Goal: Task Accomplishment & Management: Use online tool/utility

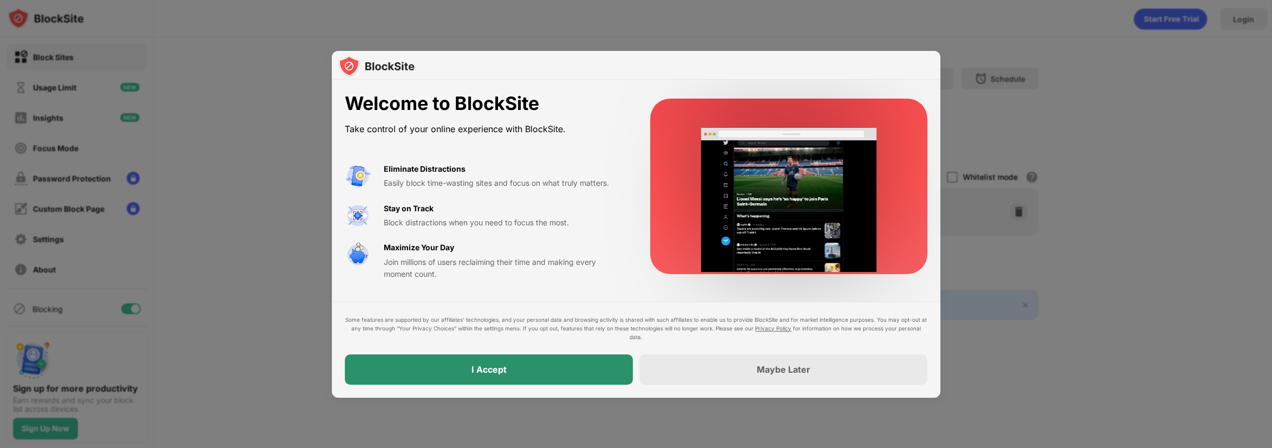
click at [500, 367] on div "I Accept" at bounding box center [489, 369] width 35 height 11
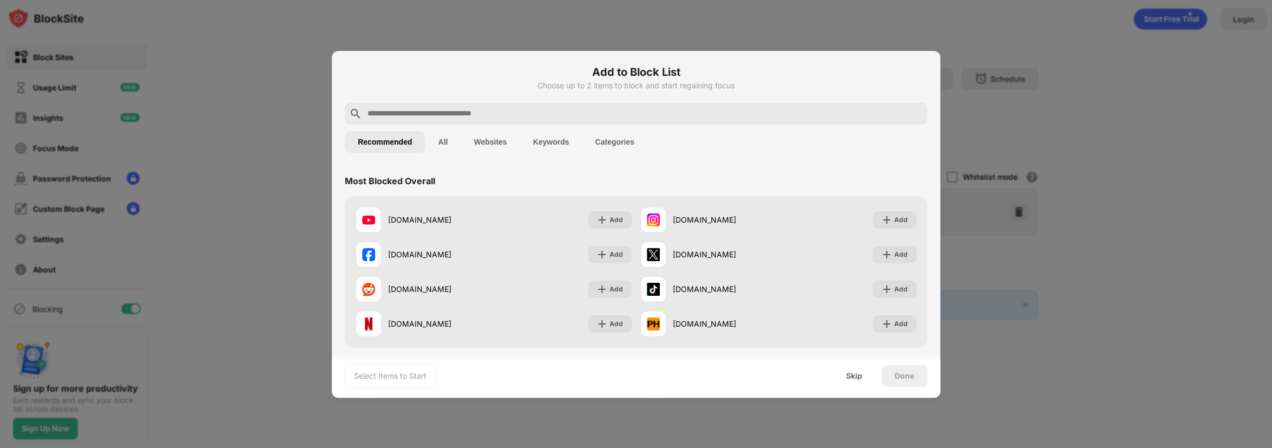
click at [478, 117] on input "text" at bounding box center [645, 113] width 557 height 13
click at [440, 114] on input "text" at bounding box center [645, 113] width 557 height 13
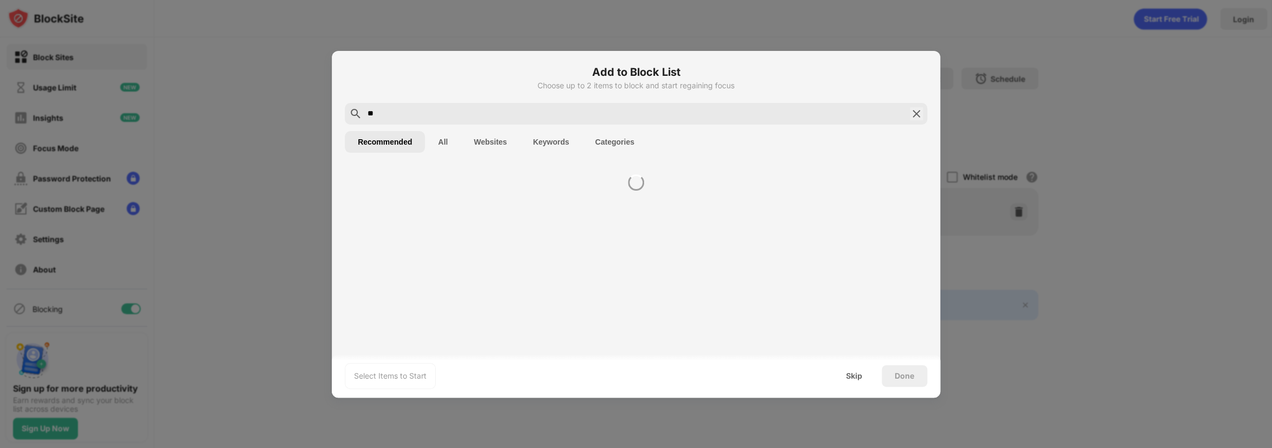
type input "*"
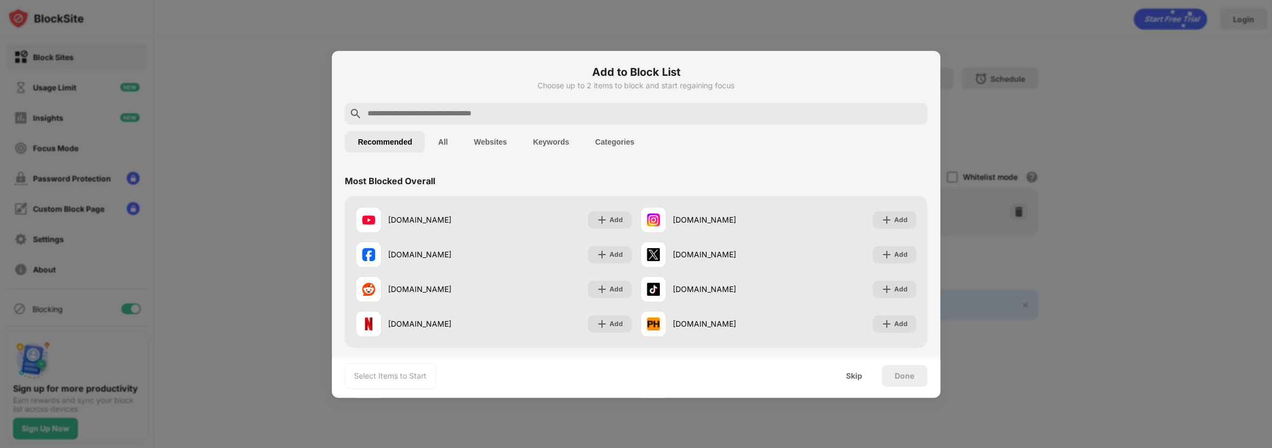
paste input "**********"
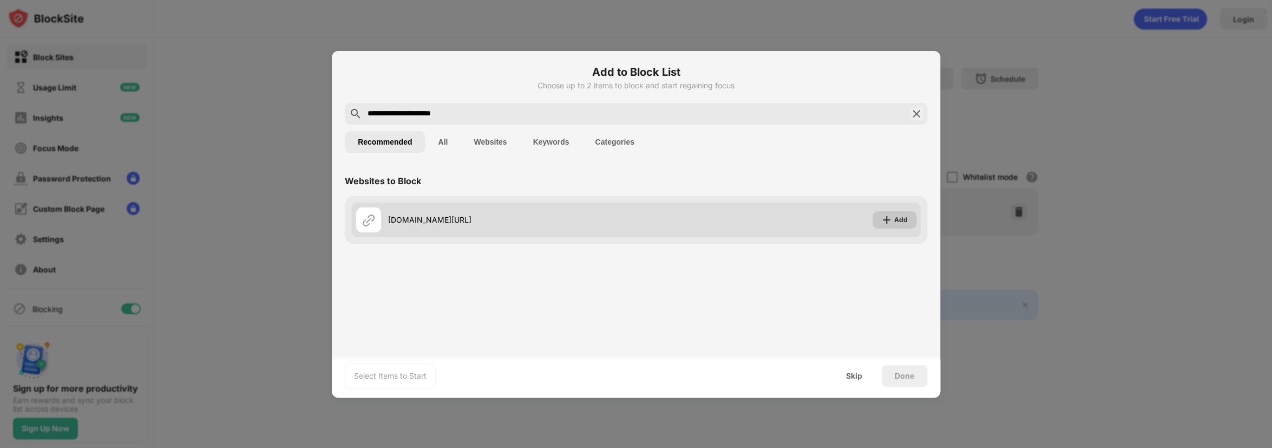
click at [891, 217] on img at bounding box center [886, 219] width 11 height 11
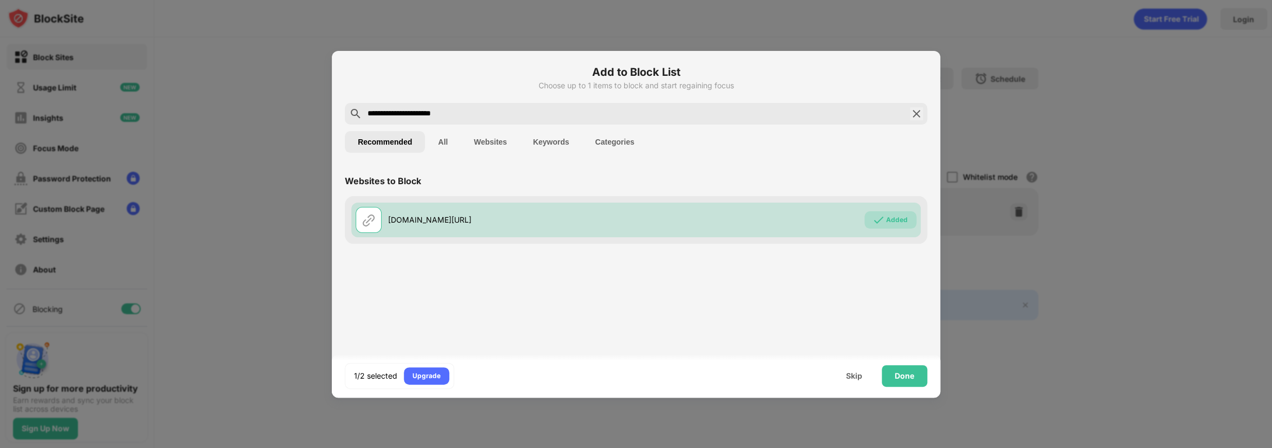
click at [496, 110] on input "**********" at bounding box center [636, 113] width 539 height 13
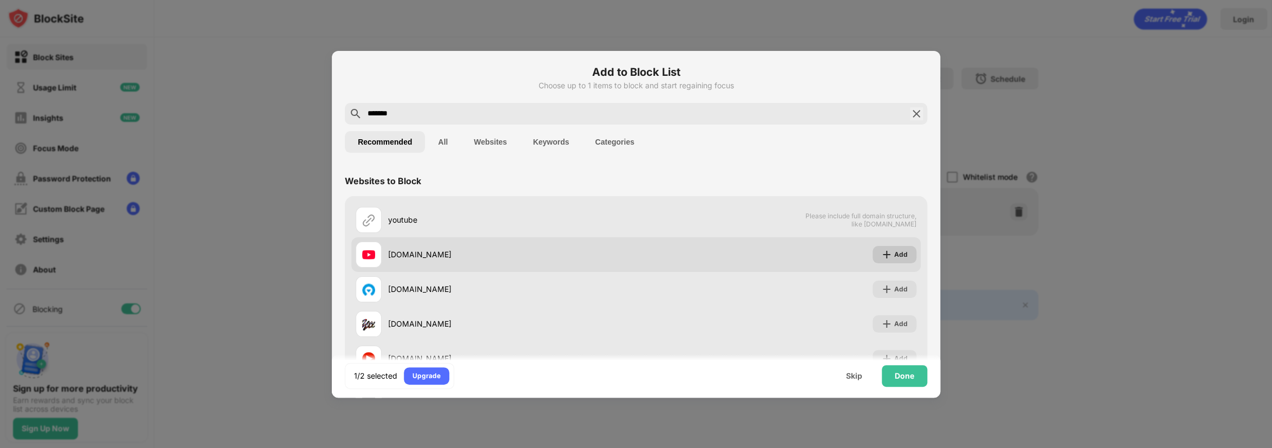
type input "*******"
click at [882, 254] on img at bounding box center [886, 254] width 11 height 11
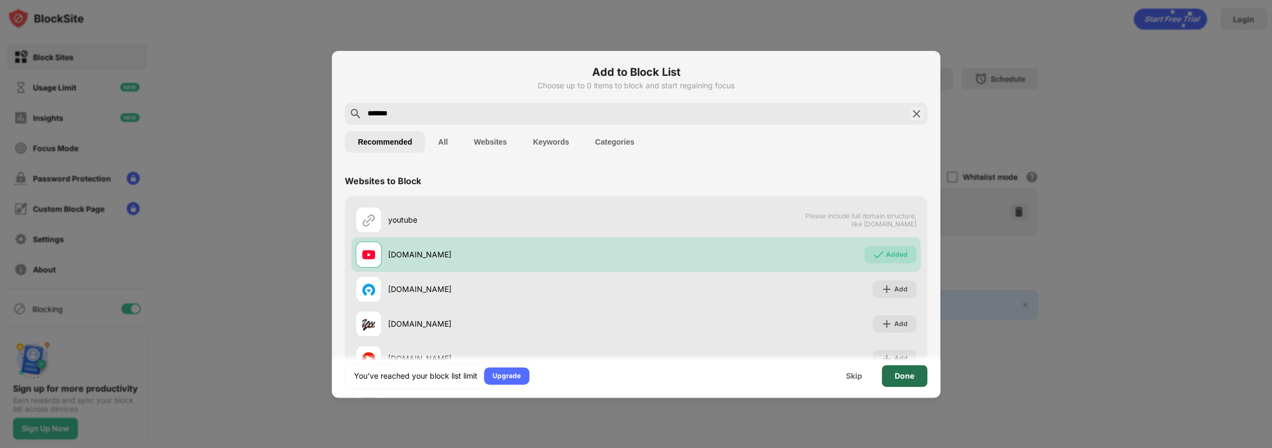
click at [896, 375] on div "Done" at bounding box center [904, 375] width 19 height 9
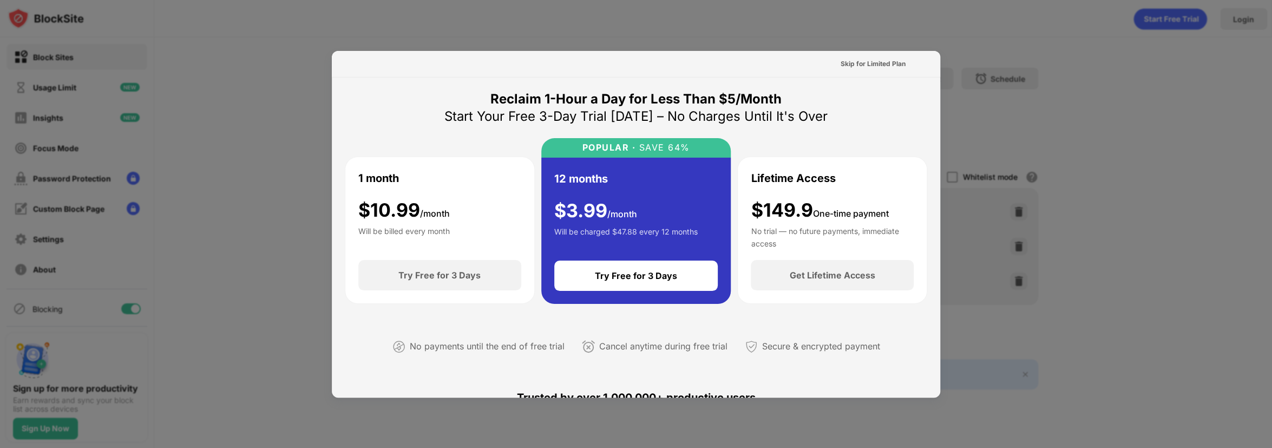
click at [976, 117] on div at bounding box center [636, 224] width 1272 height 448
click at [879, 65] on div "Skip for Limited Plan" at bounding box center [873, 63] width 65 height 11
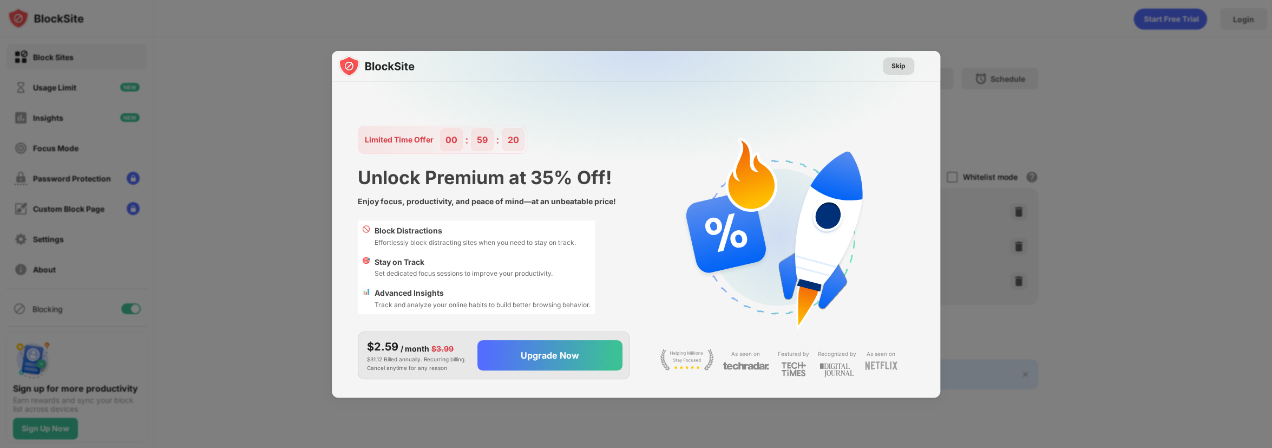
click at [890, 63] on div "Skip" at bounding box center [898, 65] width 31 height 17
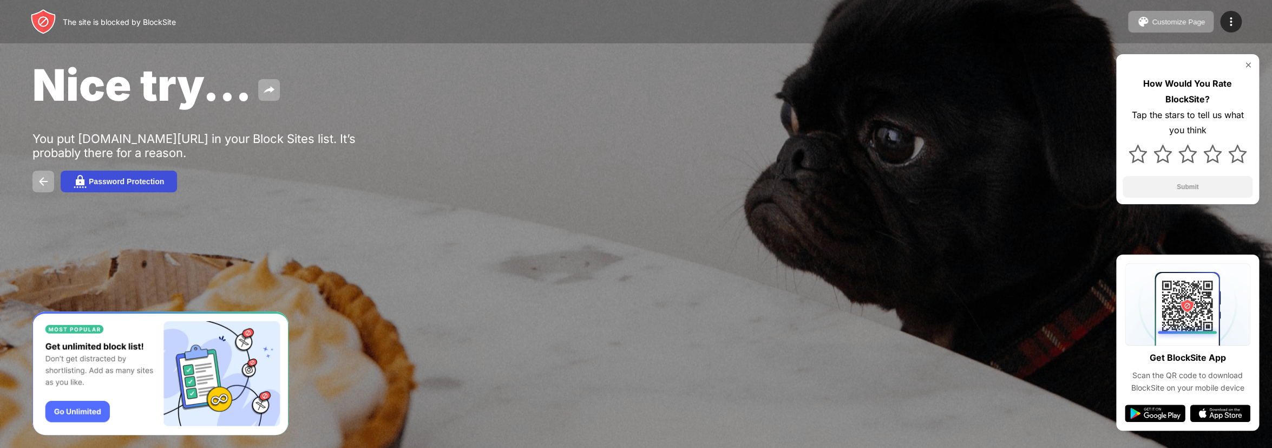
click at [162, 185] on div "Password Protection" at bounding box center [126, 181] width 75 height 9
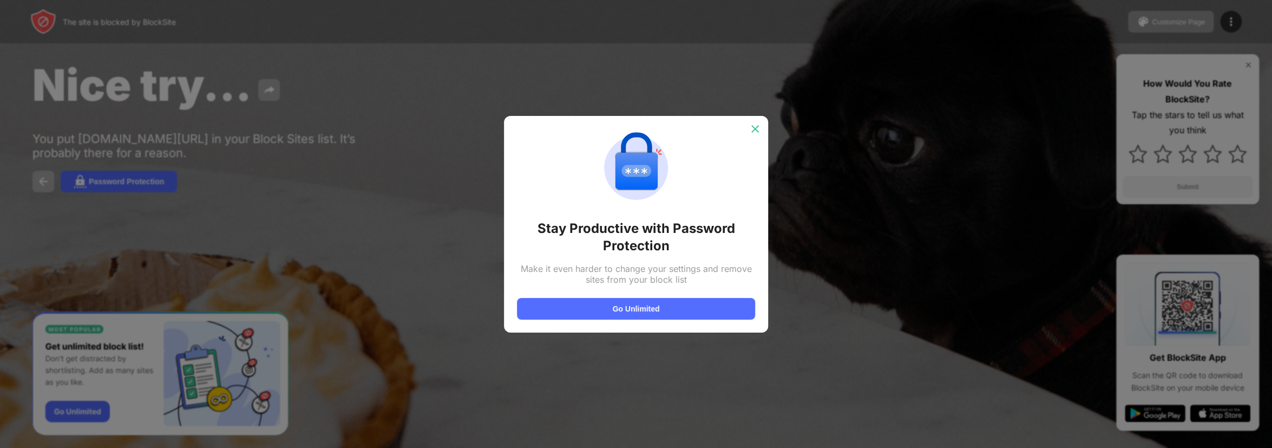
click at [754, 126] on img at bounding box center [755, 128] width 11 height 11
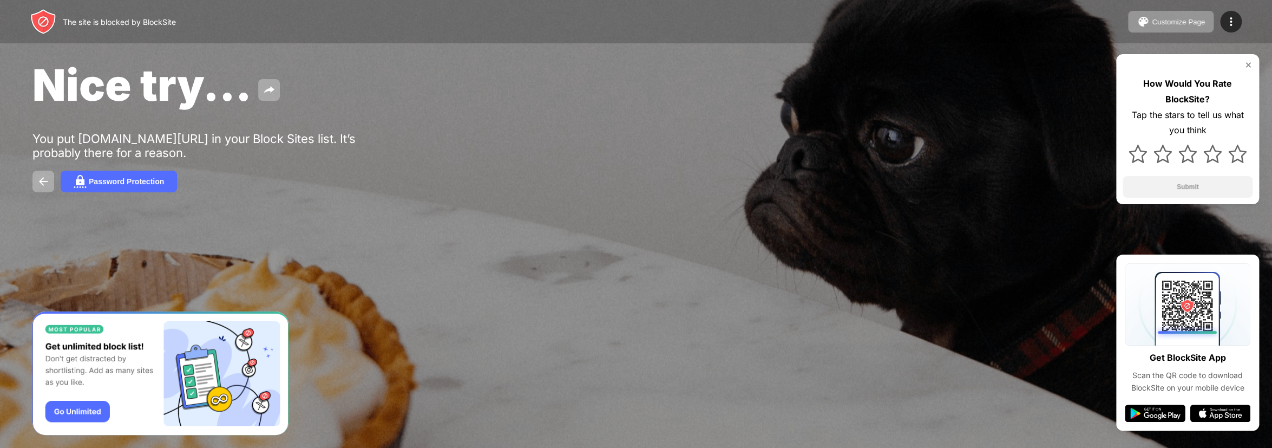
click at [1242, 62] on div at bounding box center [1188, 65] width 130 height 9
click at [1247, 64] on img at bounding box center [1248, 65] width 9 height 9
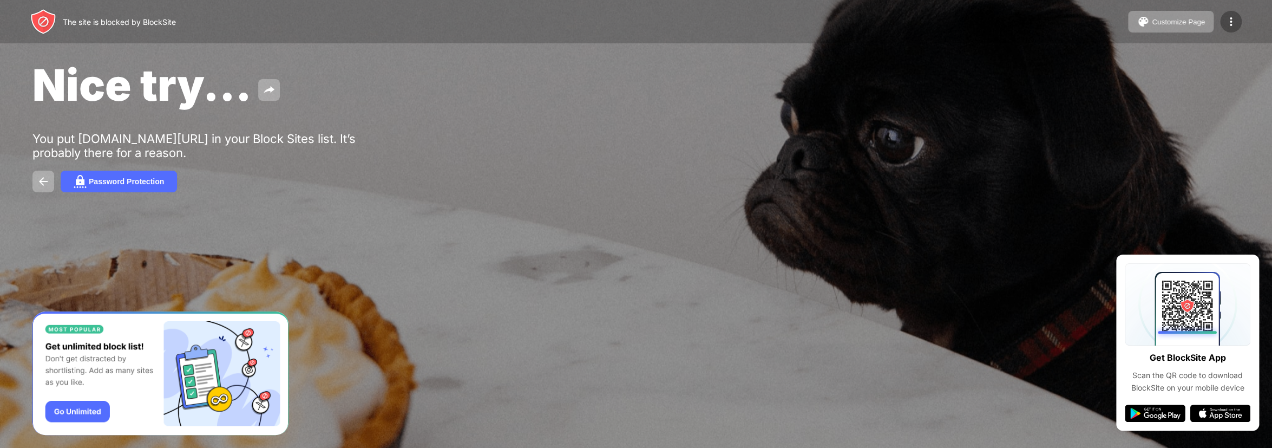
click at [1233, 30] on div at bounding box center [1231, 22] width 22 height 22
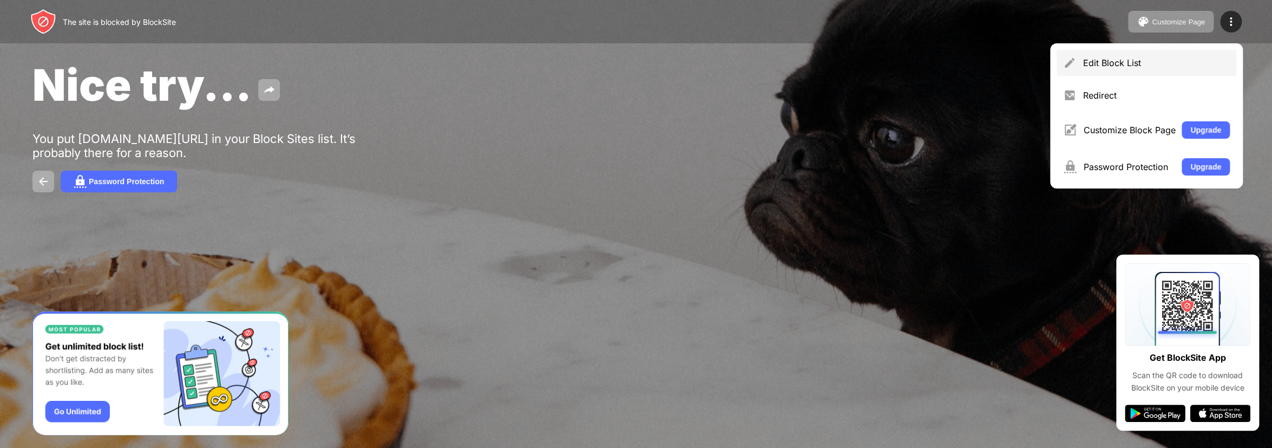
click at [1111, 66] on div "Edit Block List" at bounding box center [1156, 62] width 147 height 11
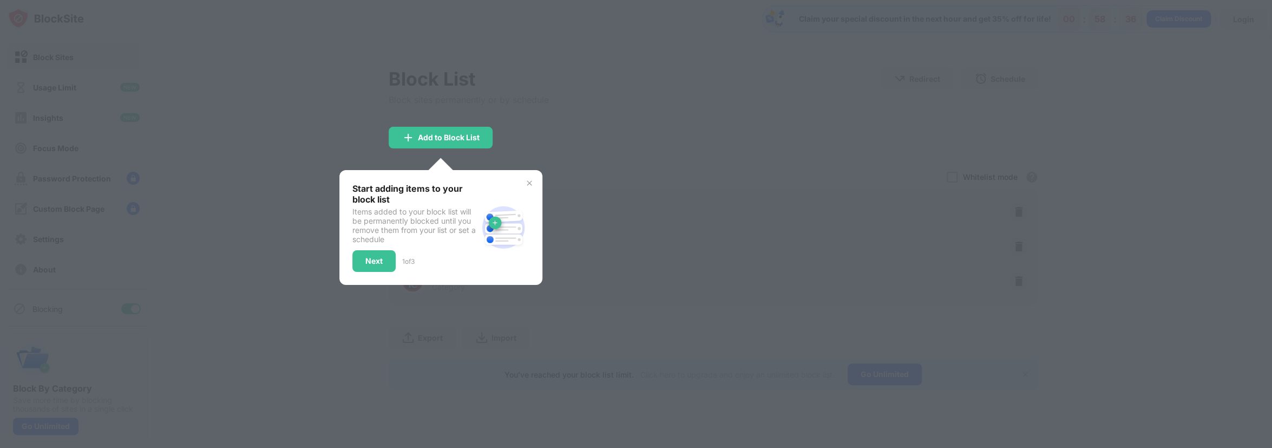
click at [530, 184] on img at bounding box center [529, 183] width 9 height 9
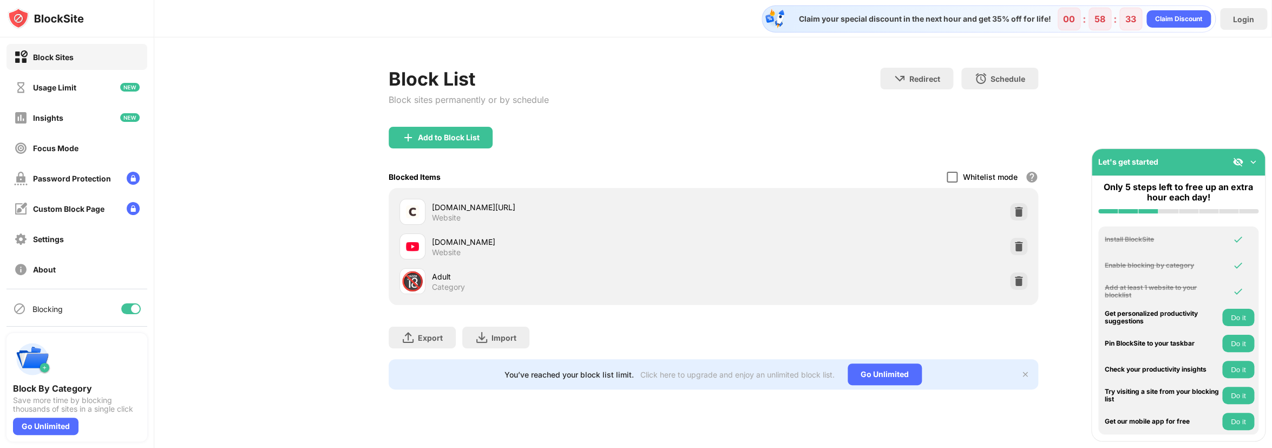
click at [951, 173] on div at bounding box center [952, 177] width 11 height 11
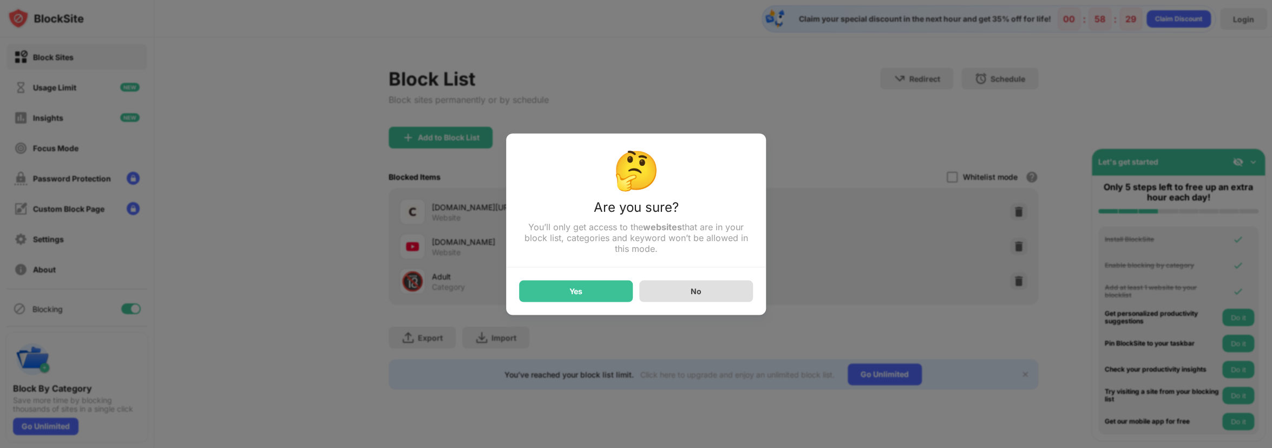
click at [695, 294] on div "No" at bounding box center [696, 290] width 11 height 9
